Goal: Task Accomplishment & Management: Manage account settings

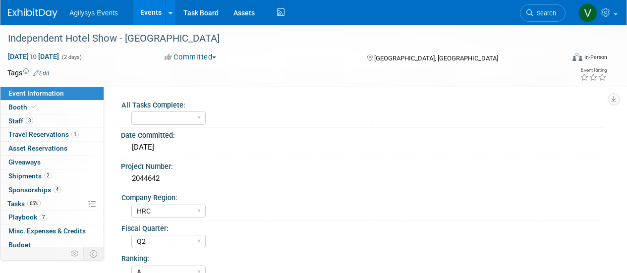
select select "HRC"
select select "Q2"
select select "A"
select select "Yes"
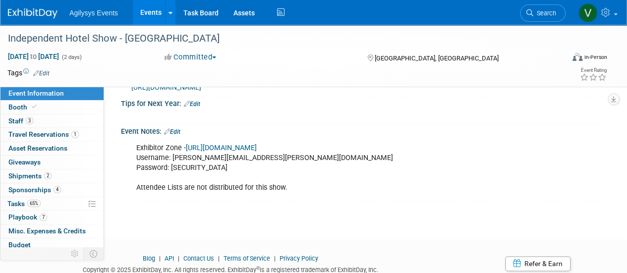
scroll to position [576, 0]
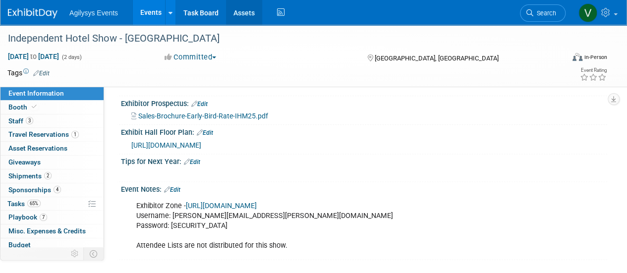
drag, startPoint x: 257, startPoint y: 20, endPoint x: 249, endPoint y: 11, distance: 12.6
click at [257, 20] on link "Assets" at bounding box center [244, 12] width 36 height 25
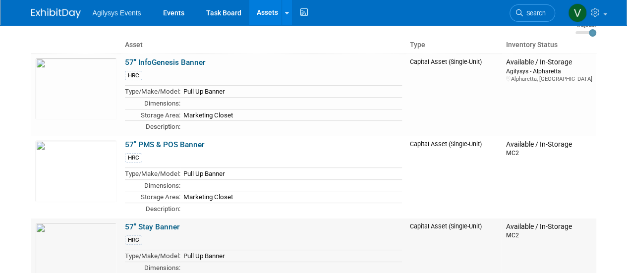
scroll to position [50, 0]
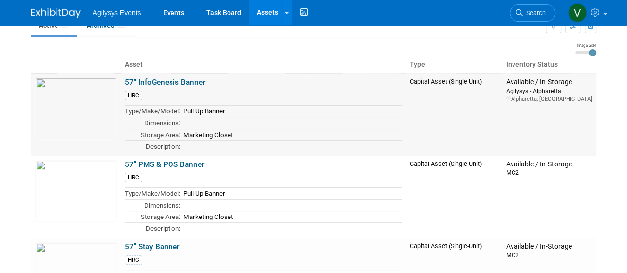
click at [169, 87] on td "57" InfoGenesis Banner HRC Type/Make/Model: Pull Up Banner Dimensions: Storage …" at bounding box center [263, 114] width 285 height 82
click at [165, 81] on link "57" InfoGenesis Banner" at bounding box center [165, 82] width 80 height 9
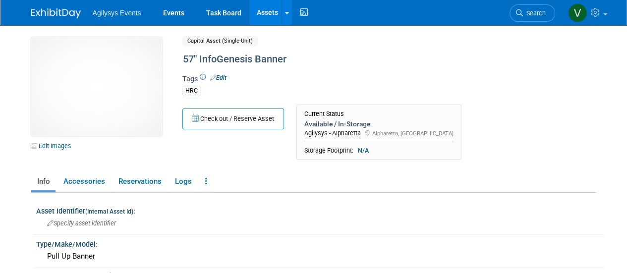
click at [217, 79] on link "Edit" at bounding box center [218, 77] width 16 height 7
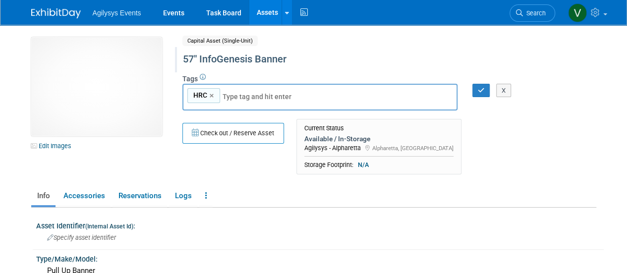
click at [193, 59] on div "57" InfoGenesis Banner" at bounding box center [366, 60] width 375 height 18
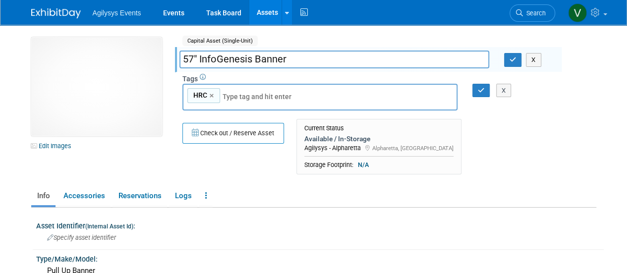
click at [195, 55] on input "57" InfoGenesis Banner" at bounding box center [334, 59] width 310 height 17
drag, startPoint x: 193, startPoint y: 57, endPoint x: 180, endPoint y: 57, distance: 13.4
click at [180, 57] on input "57" InfoGenesis Banner" at bounding box center [334, 59] width 310 height 17
type input "33" InfoGenesis Banner"
click at [505, 65] on button "button" at bounding box center [513, 60] width 18 height 14
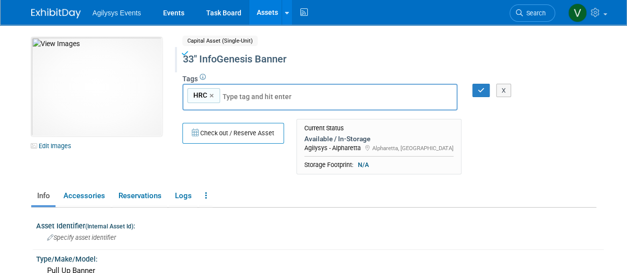
click at [577, 113] on div "10031199-10728639-53939ef0-c522-4a62-9f0d-c338cee68ea2.jpg Edit Images Capital …" at bounding box center [314, 108] width 580 height 142
click at [484, 92] on icon "button" at bounding box center [481, 90] width 7 height 6
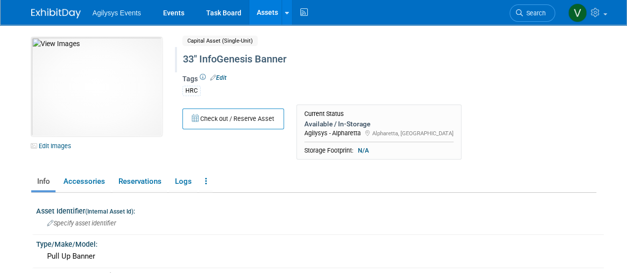
click at [263, 10] on link "Assets" at bounding box center [267, 12] width 36 height 25
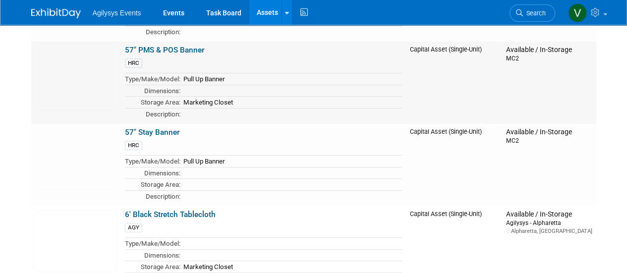
scroll to position [149, 0]
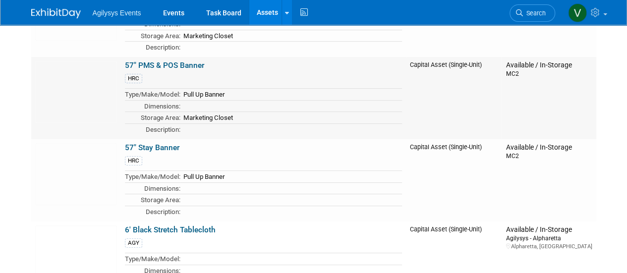
click at [150, 92] on td "Type/Make/Model:" at bounding box center [152, 95] width 55 height 12
click at [594, 59] on td "Available / In-Storage MC2" at bounding box center [548, 98] width 94 height 82
drag, startPoint x: 541, startPoint y: 77, endPoint x: 530, endPoint y: 78, distance: 10.9
click at [538, 77] on td "Available / In-Storage MC2" at bounding box center [548, 98] width 94 height 82
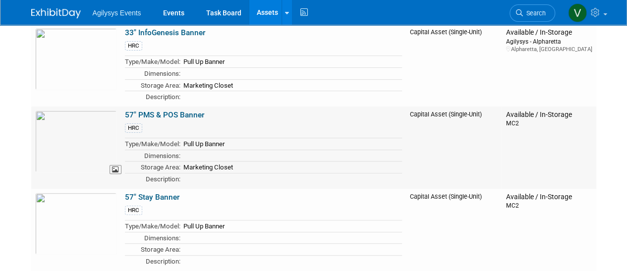
click at [101, 132] on img at bounding box center [76, 141] width 82 height 62
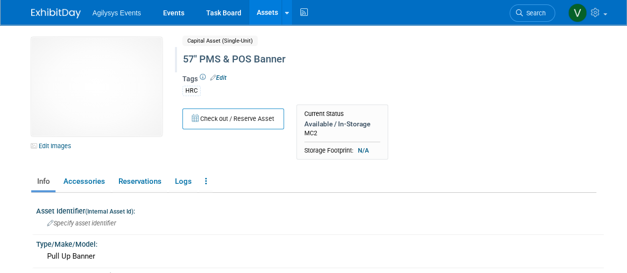
click at [196, 55] on div "57" PMS & POS Banner" at bounding box center [366, 60] width 375 height 18
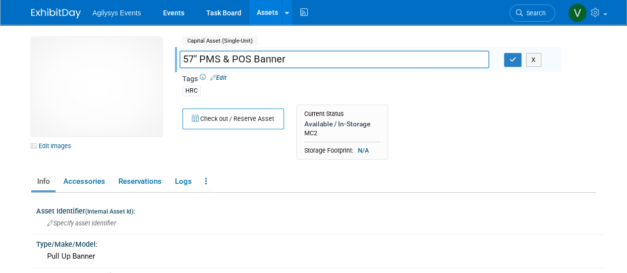
drag, startPoint x: 192, startPoint y: 57, endPoint x: 174, endPoint y: 59, distance: 17.9
click at [174, 59] on div "57" PMS & POS Banner" at bounding box center [334, 60] width 325 height 15
type input "45" PMS & POS Banner"
click at [513, 57] on icon "button" at bounding box center [512, 59] width 7 height 6
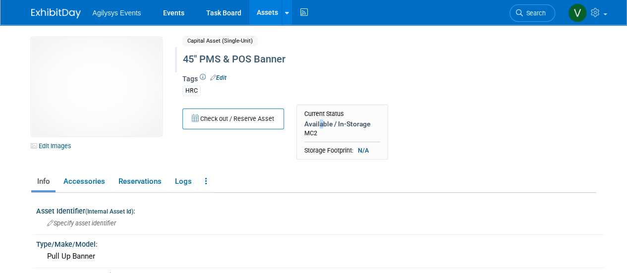
click at [321, 124] on div "Available / In-Storage" at bounding box center [342, 123] width 76 height 9
click at [317, 129] on div "MC2" at bounding box center [342, 133] width 76 height 8
click at [317, 134] on div "MC2" at bounding box center [342, 133] width 76 height 8
click at [222, 77] on link "Edit" at bounding box center [218, 77] width 16 height 7
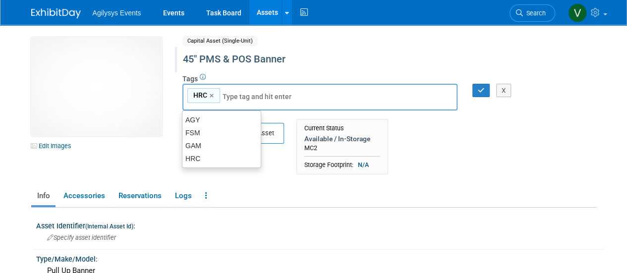
click at [363, 142] on div "Available / In-Storage" at bounding box center [342, 138] width 76 height 9
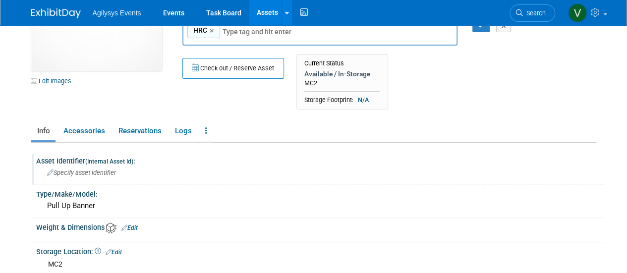
scroll to position [50, 0]
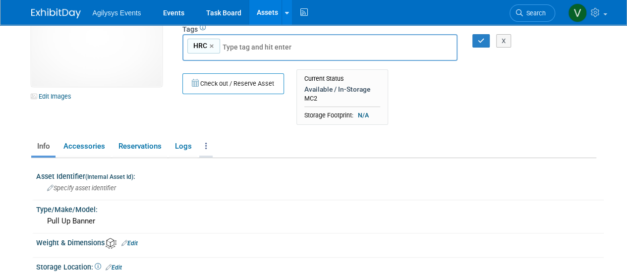
click at [209, 145] on link at bounding box center [205, 146] width 13 height 17
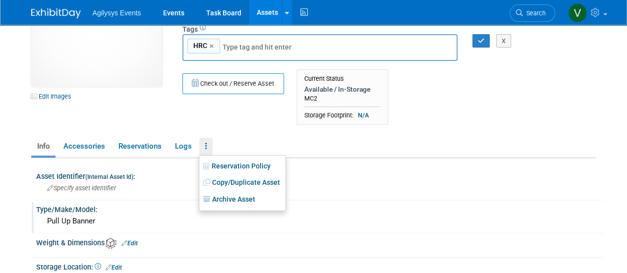
click at [150, 214] on div "Pull Up Banner" at bounding box center [320, 221] width 552 height 15
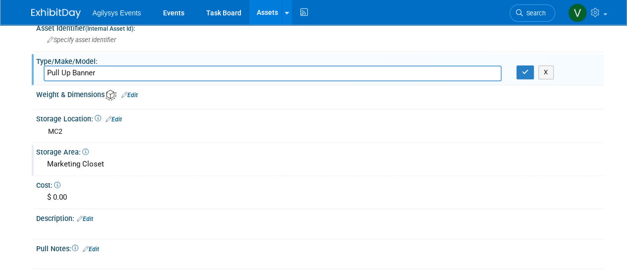
scroll to position [198, 0]
click at [116, 120] on link "Edit" at bounding box center [114, 118] width 16 height 7
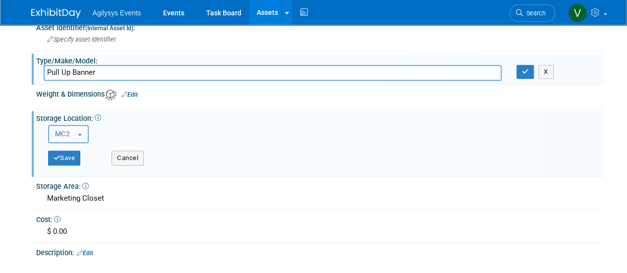
click at [81, 134] on button "MC2" at bounding box center [68, 134] width 41 height 18
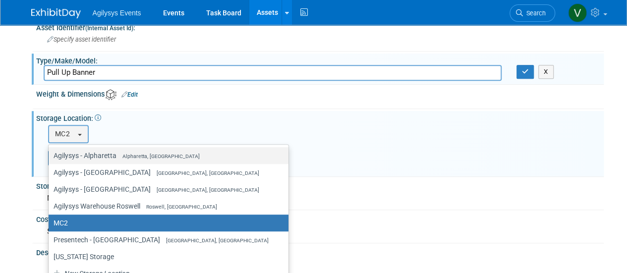
click at [95, 155] on label "Agilysys - Alpharetta Alpharetta, [GEOGRAPHIC_DATA]" at bounding box center [166, 155] width 225 height 13
click at [50, 155] on input "Agilysys - Alpharetta Alpharetta, [GEOGRAPHIC_DATA]" at bounding box center [47, 156] width 6 height 6
select select "11222590"
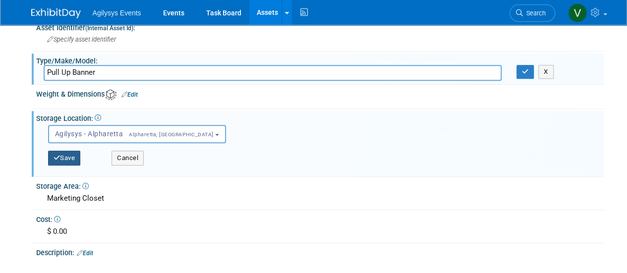
click at [70, 155] on button "Save" at bounding box center [64, 158] width 33 height 15
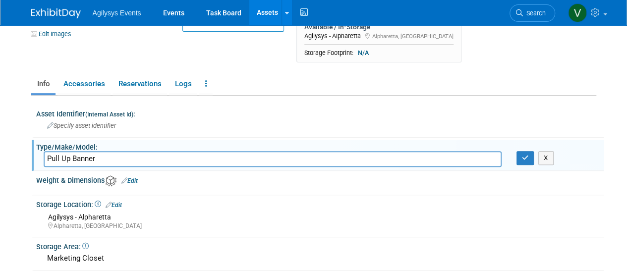
scroll to position [99, 0]
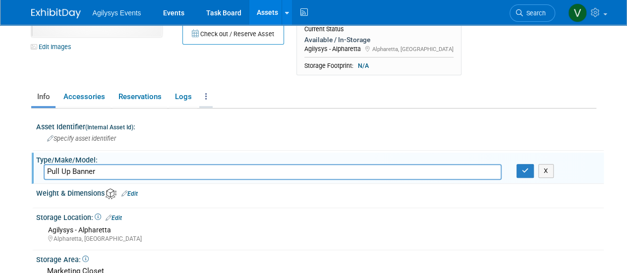
click at [205, 94] on icon at bounding box center [206, 96] width 2 height 7
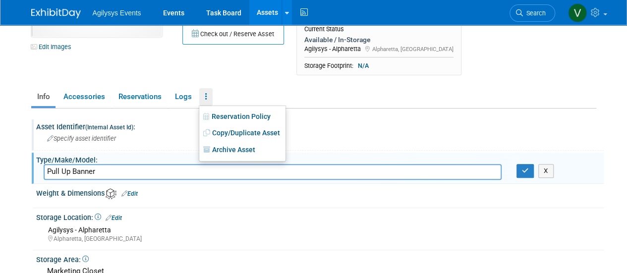
click at [345, 129] on div "Asset Identifier (Internal Asset Id) :" at bounding box center [319, 125] width 567 height 12
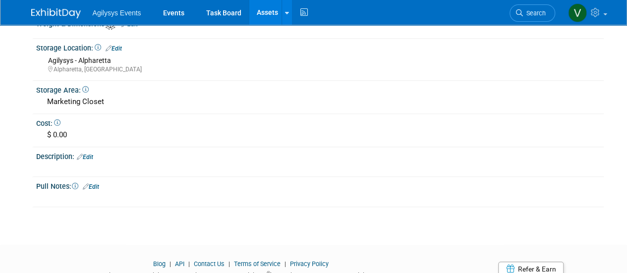
scroll to position [248, 0]
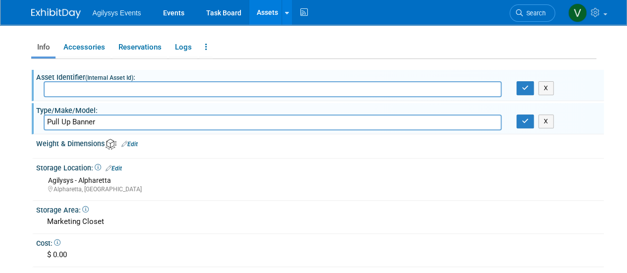
click at [234, 186] on div "Alpharetta, [GEOGRAPHIC_DATA]" at bounding box center [322, 189] width 548 height 8
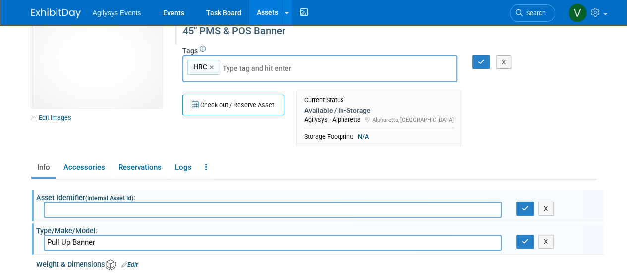
scroll to position [50, 0]
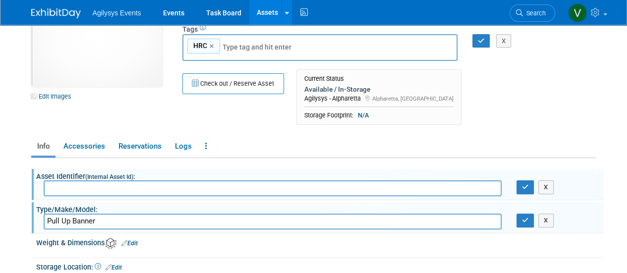
click at [124, 133] on div "10031199-10728917-775ecbbb-0d50-4a5e-acf3-fc282019bd98.jpg Edit Images Capital …" at bounding box center [313, 207] width 565 height 438
click at [132, 120] on div "10031199-10728917-775ecbbb-0d50-4a5e-acf3-fc282019bd98.jpg Edit Images Capital …" at bounding box center [314, 59] width 580 height 142
click at [175, 148] on link "Logs" at bounding box center [183, 146] width 28 height 17
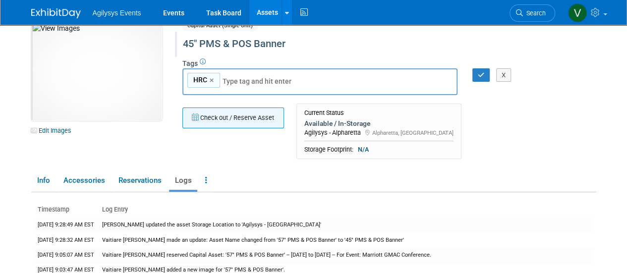
scroll to position [0, 0]
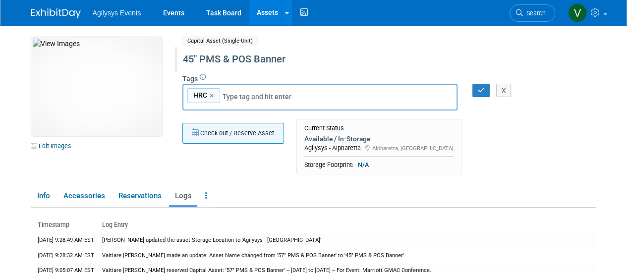
click at [252, 137] on button "Check out / Reserve Asset" at bounding box center [233, 133] width 102 height 21
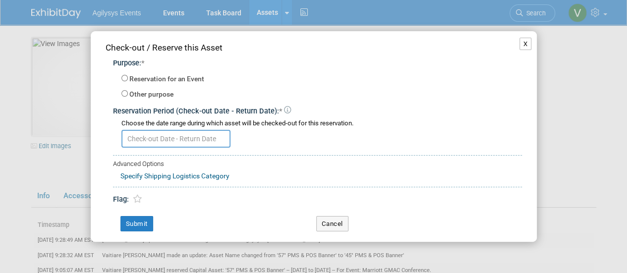
click at [527, 43] on button "X" at bounding box center [525, 44] width 12 height 13
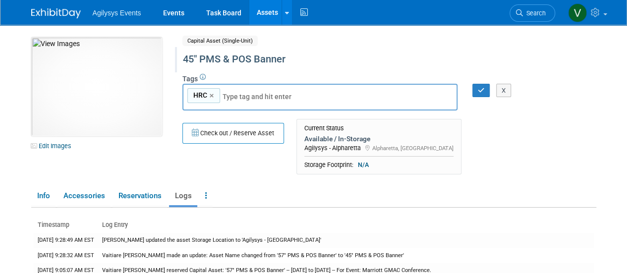
click at [574, 105] on div "10031199-10728917-775ecbbb-0d50-4a5e-acf3-fc282019bd98.jpg Edit Images Capital …" at bounding box center [314, 108] width 580 height 142
click at [486, 92] on div "X" at bounding box center [502, 91] width 32 height 14
click at [514, 71] on div "45" PMS & POS Banner" at bounding box center [368, 59] width 386 height 25
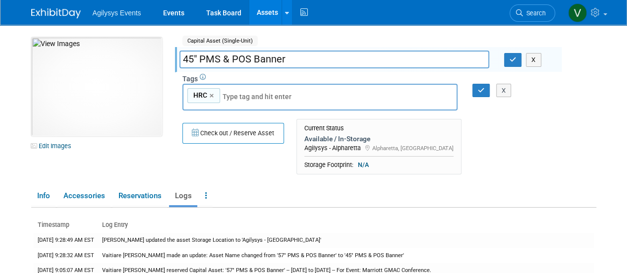
click at [512, 67] on div "45" PMS & POS Banner X" at bounding box center [366, 60] width 389 height 15
click at [477, 88] on button "button" at bounding box center [481, 91] width 18 height 14
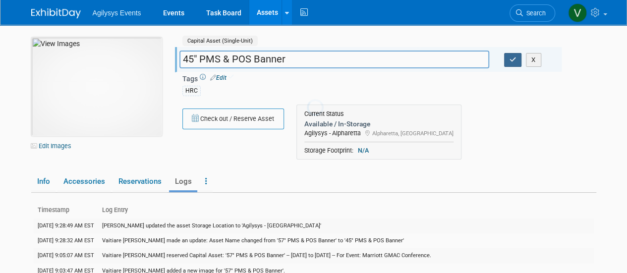
click at [509, 54] on button "button" at bounding box center [513, 60] width 18 height 14
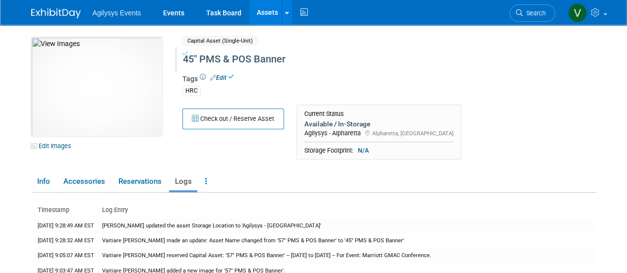
click at [517, 137] on div "Check out / Reserve Asset Current Status Available / In-Storage Agilysys - Alph…" at bounding box center [368, 135] width 386 height 60
click at [269, 12] on link "Assets" at bounding box center [267, 12] width 36 height 25
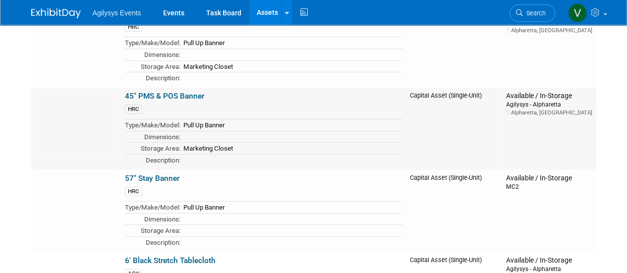
scroll to position [149, 0]
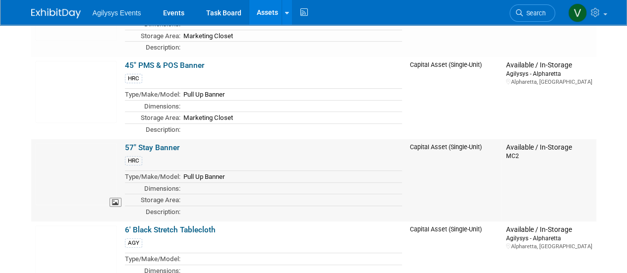
click at [74, 169] on img at bounding box center [76, 174] width 82 height 62
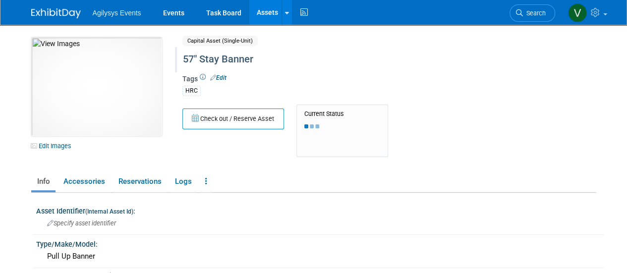
click at [191, 59] on div "57" Stay Banner" at bounding box center [366, 60] width 375 height 18
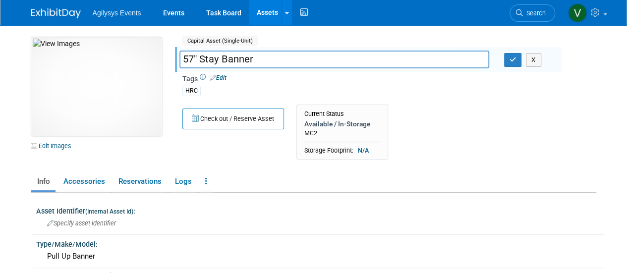
drag, startPoint x: 192, startPoint y: 56, endPoint x: 166, endPoint y: 57, distance: 26.3
click at [166, 57] on div "10031199-10728916-3af094b7-fee0-4f84-870c-156046c3a67a.jpg Edit Images Capital …" at bounding box center [314, 101] width 580 height 128
type input "33" Stay Banner"
click at [509, 65] on button "button" at bounding box center [513, 60] width 18 height 14
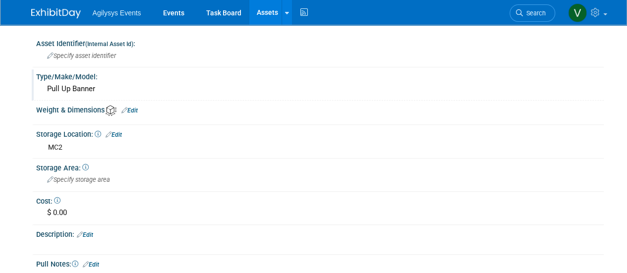
scroll to position [198, 0]
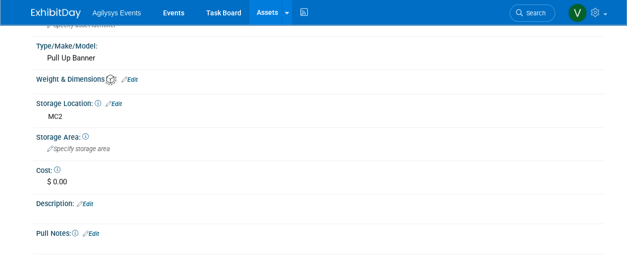
click at [116, 104] on link "Edit" at bounding box center [114, 104] width 16 height 7
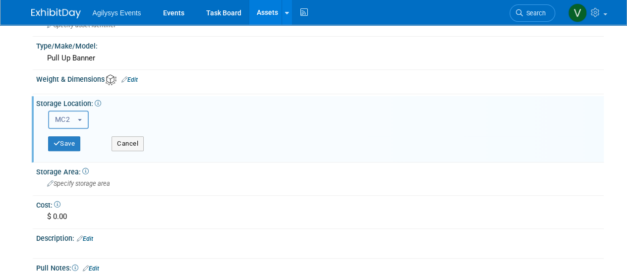
click at [82, 119] on button "MC2" at bounding box center [68, 119] width 41 height 18
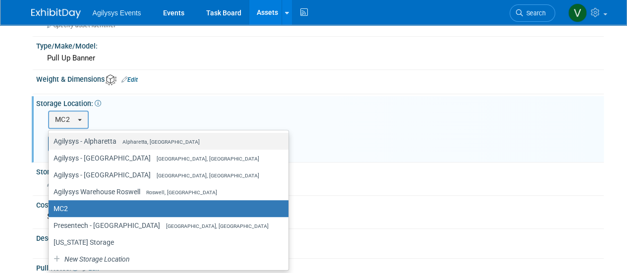
click at [98, 136] on label "Agilysys - Alpharetta Alpharetta, GA" at bounding box center [166, 141] width 225 height 13
click at [50, 138] on input "Agilysys - Alpharetta Alpharetta, GA" at bounding box center [47, 141] width 6 height 6
select select "11222590"
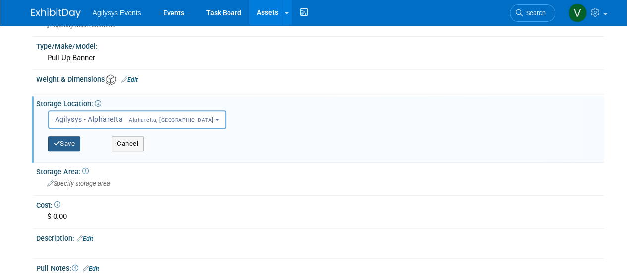
click at [77, 142] on button "Save" at bounding box center [64, 143] width 33 height 15
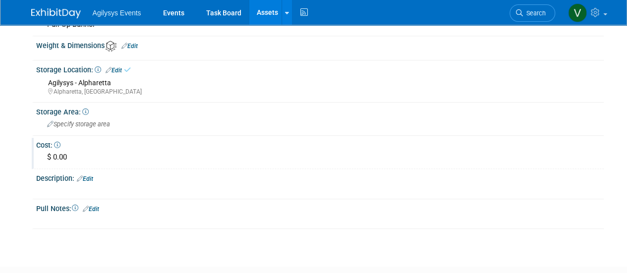
scroll to position [248, 0]
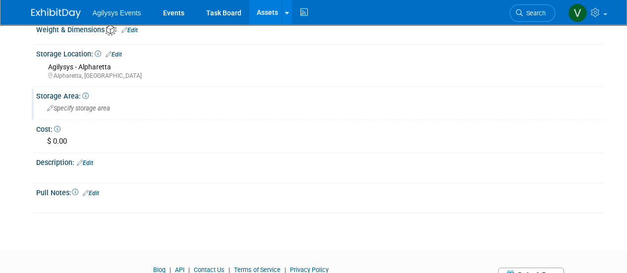
click at [63, 108] on span "Specify storage area" at bounding box center [78, 108] width 63 height 7
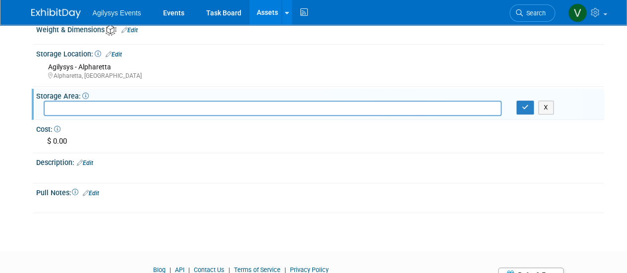
click at [63, 108] on input "text" at bounding box center [273, 108] width 458 height 15
type input "Marketing Closet"
click at [530, 107] on button "button" at bounding box center [525, 108] width 18 height 14
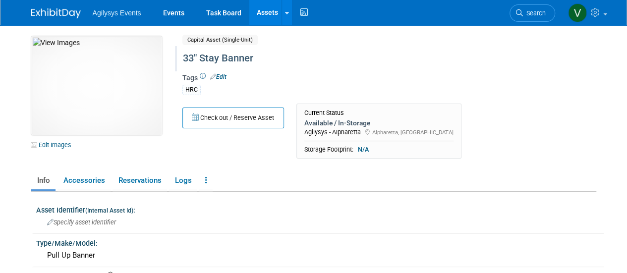
scroll to position [0, 0]
click at [271, 14] on link "Assets" at bounding box center [267, 12] width 36 height 25
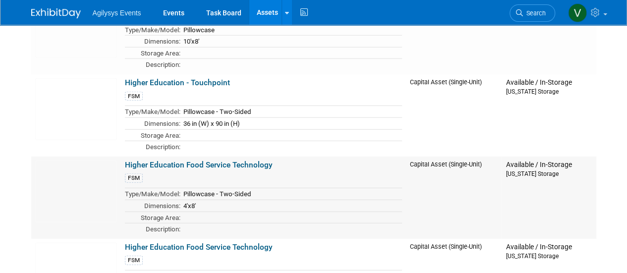
scroll to position [3320, 0]
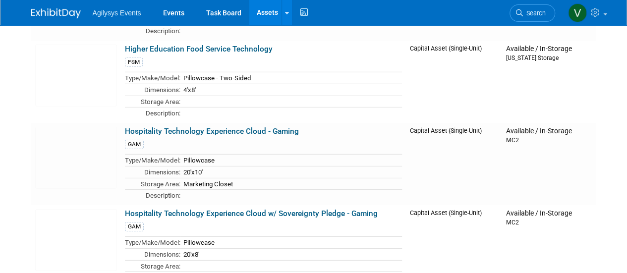
click at [97, 21] on ul "Agilysys Events Events Task Board Assets New Asset Search Assets Bulk Upload As…" at bounding box center [202, 12] width 218 height 25
click at [106, 15] on span "Agilysys Events" at bounding box center [117, 13] width 49 height 8
click at [54, 8] on img at bounding box center [56, 13] width 50 height 10
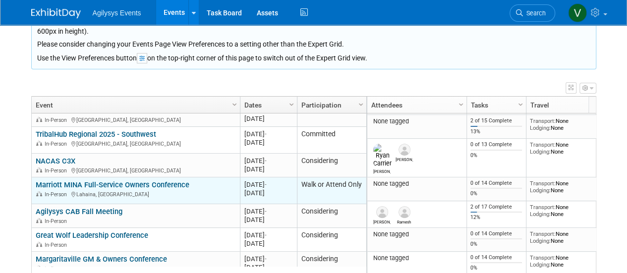
click at [102, 184] on link "Marriott MINA Full-Service Owners Conference" at bounding box center [113, 184] width 154 height 9
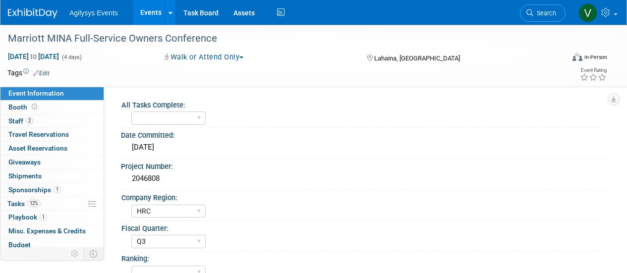
select select "HRC"
select select "Q3"
select select "Yes"
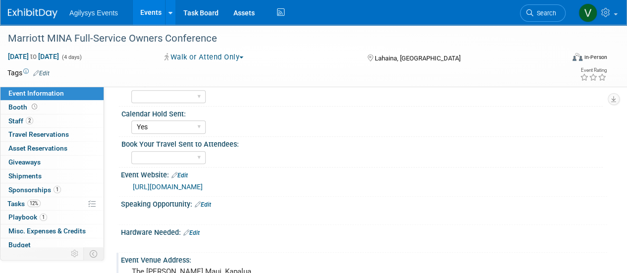
scroll to position [198, 0]
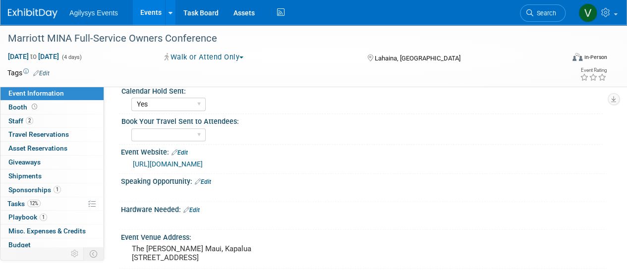
click at [173, 166] on link "[URL][DOMAIN_NAME]" at bounding box center [168, 164] width 70 height 8
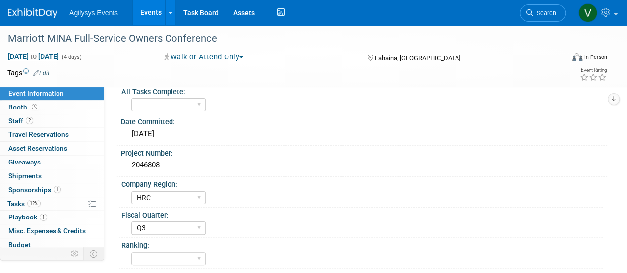
scroll to position [0, 0]
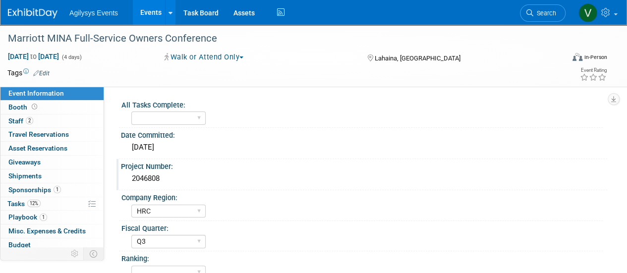
click at [160, 177] on div "2046808" at bounding box center [363, 178] width 471 height 15
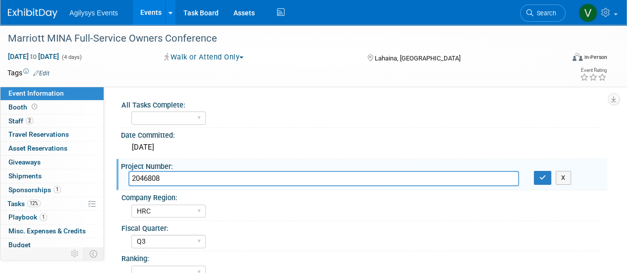
drag, startPoint x: 153, startPoint y: 179, endPoint x: 125, endPoint y: 177, distance: 28.3
click at [125, 177] on div "2046808" at bounding box center [323, 178] width 405 height 15
click at [267, 131] on div "Date Committed:" at bounding box center [364, 134] width 486 height 12
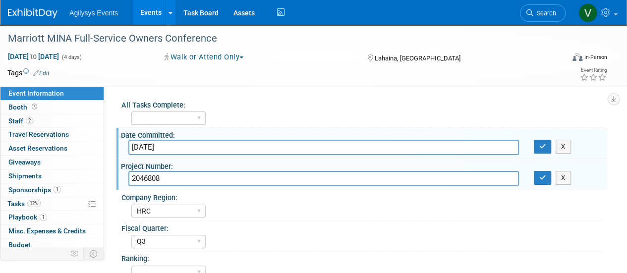
click at [36, 18] on img at bounding box center [33, 13] width 50 height 10
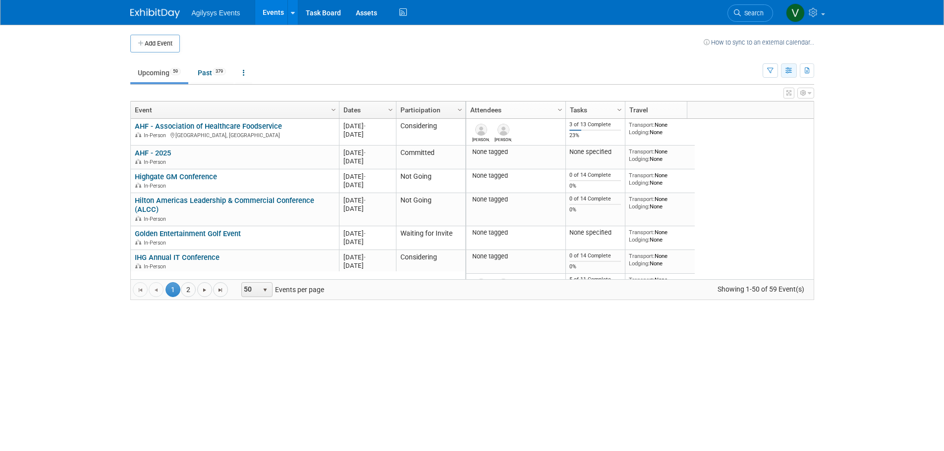
click at [626, 72] on icon "button" at bounding box center [788, 71] width 7 height 6
click at [626, 152] on link "Expert Grid" at bounding box center [747, 151] width 83 height 14
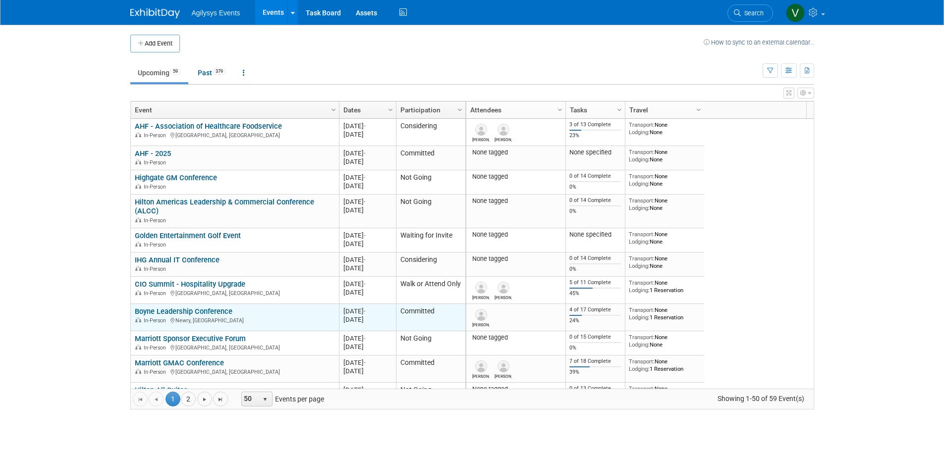
click at [201, 311] on link "Boyne Leadership Conference" at bounding box center [184, 311] width 98 height 9
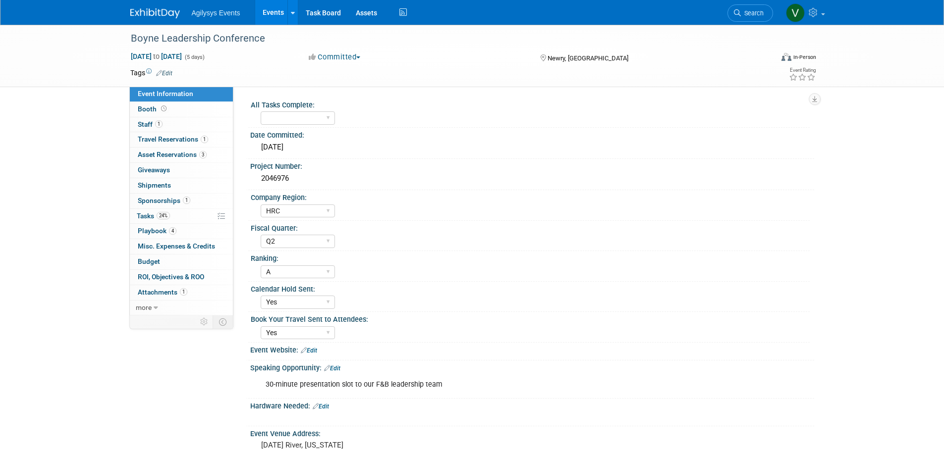
select select "HRC"
select select "Q2"
select select "A"
select select "Yes"
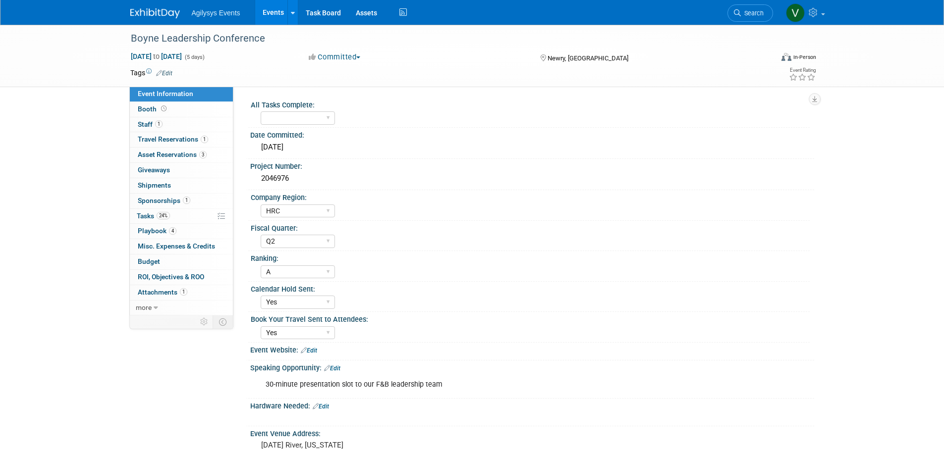
drag, startPoint x: 264, startPoint y: 43, endPoint x: 120, endPoint y: 41, distance: 143.7
click at [118, 41] on div "Boyne Leadership Conference Sep 8, 2025 to Sep 12, 2025 (5 days) Sep 8, 2025 to…" at bounding box center [472, 56] width 944 height 62
copy div "Boyne Leadership Conference"
drag, startPoint x: 581, startPoint y: 61, endPoint x: 548, endPoint y: 60, distance: 32.7
click at [548, 60] on div "Newry, [GEOGRAPHIC_DATA]" at bounding box center [619, 58] width 161 height 12
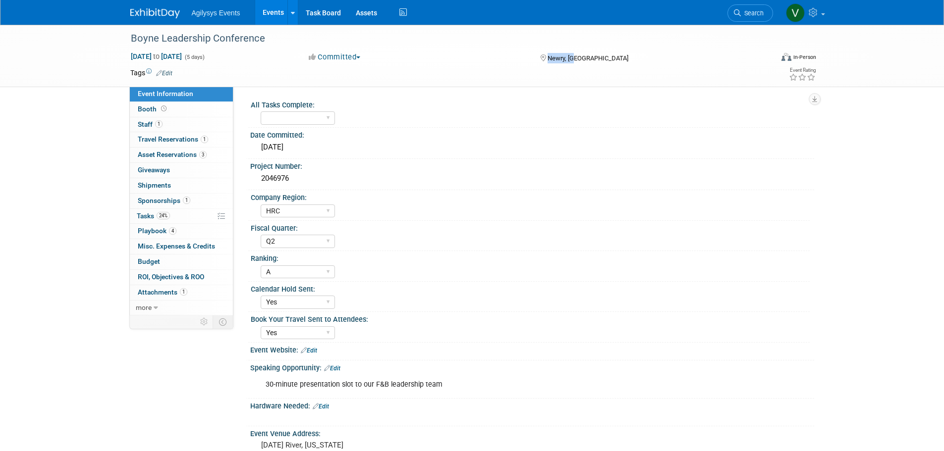
copy span "Newry, [GEOGRAPHIC_DATA]"
click at [177, 262] on link "Budget" at bounding box center [181, 262] width 103 height 15
